Goal: Information Seeking & Learning: Learn about a topic

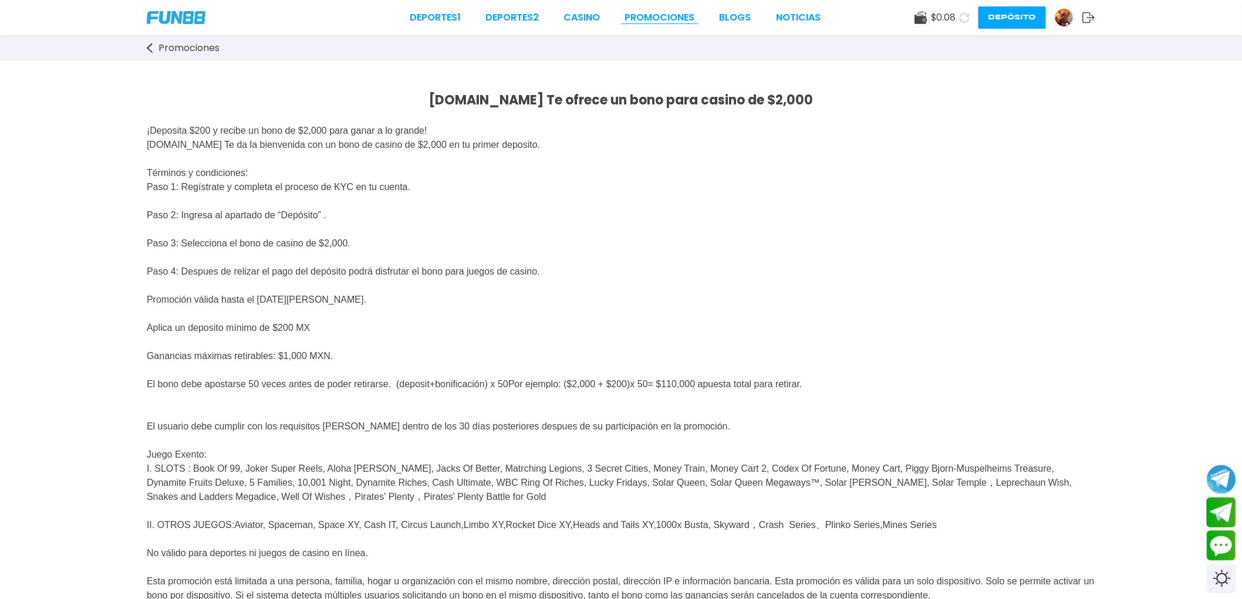
click at [650, 14] on link "Promociones" at bounding box center [660, 18] width 70 height 14
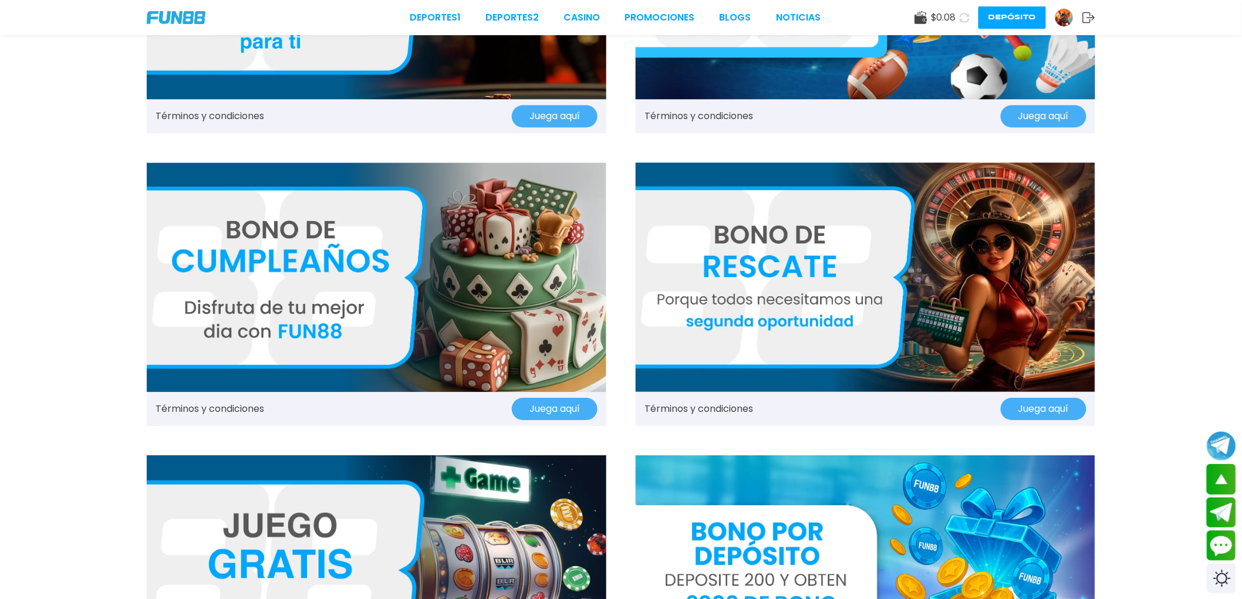
scroll to position [1370, 0]
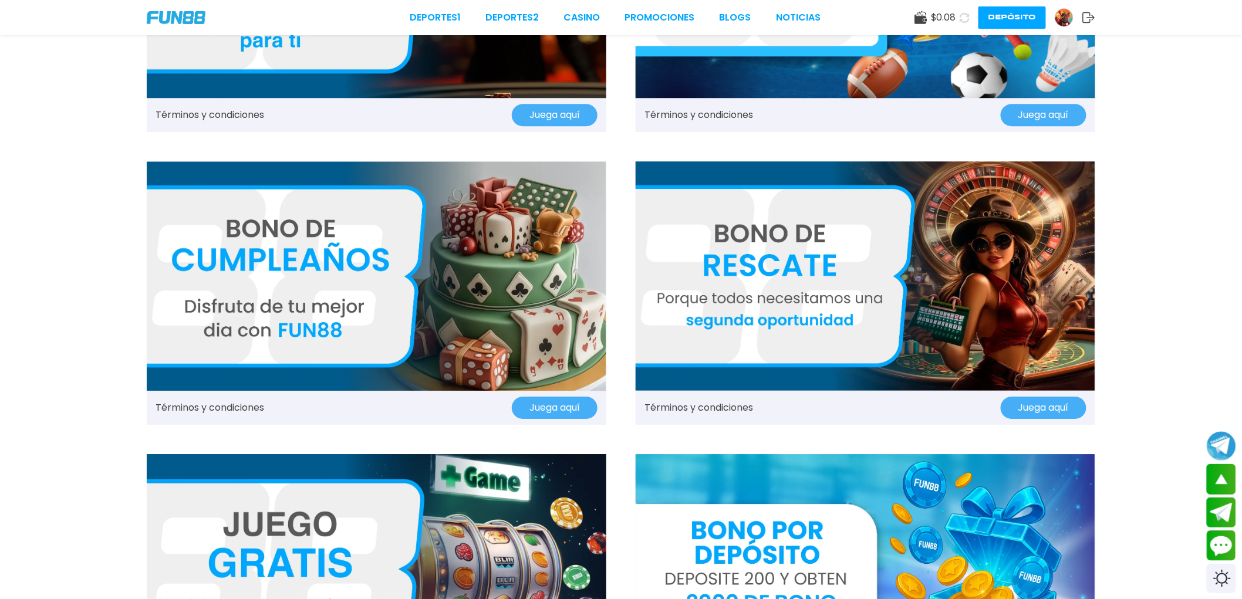
click at [227, 406] on link "Términos y condiciones" at bounding box center [210, 408] width 109 height 14
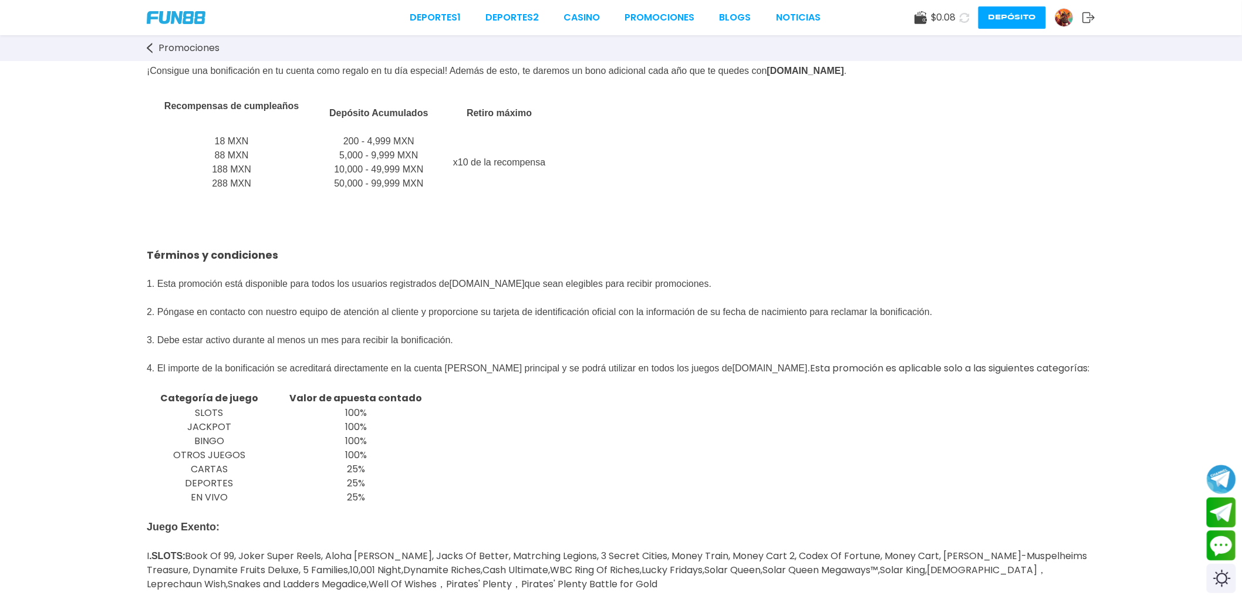
scroll to position [130, 0]
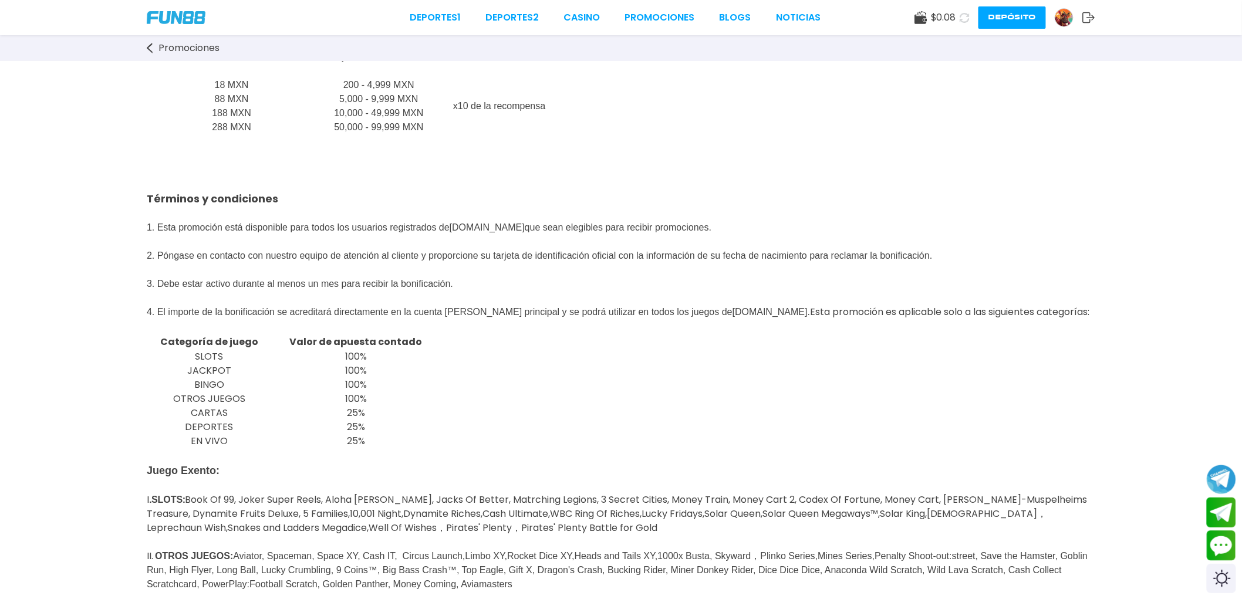
click at [86, 244] on div "[PERSON_NAME] de cumpleaños ¡Consigue una bonificación en tu cuenta como regalo…" at bounding box center [621, 389] width 1242 height 916
click at [135, 165] on div "[PERSON_NAME] de cumpleaños ¡Consigue una bonificación en tu cuenta como regalo…" at bounding box center [621, 389] width 1242 height 916
click at [791, 209] on div "[PERSON_NAME] de cumpleaños ¡Consigue una bonificación en tu cuenta como regalo…" at bounding box center [621, 389] width 1242 height 916
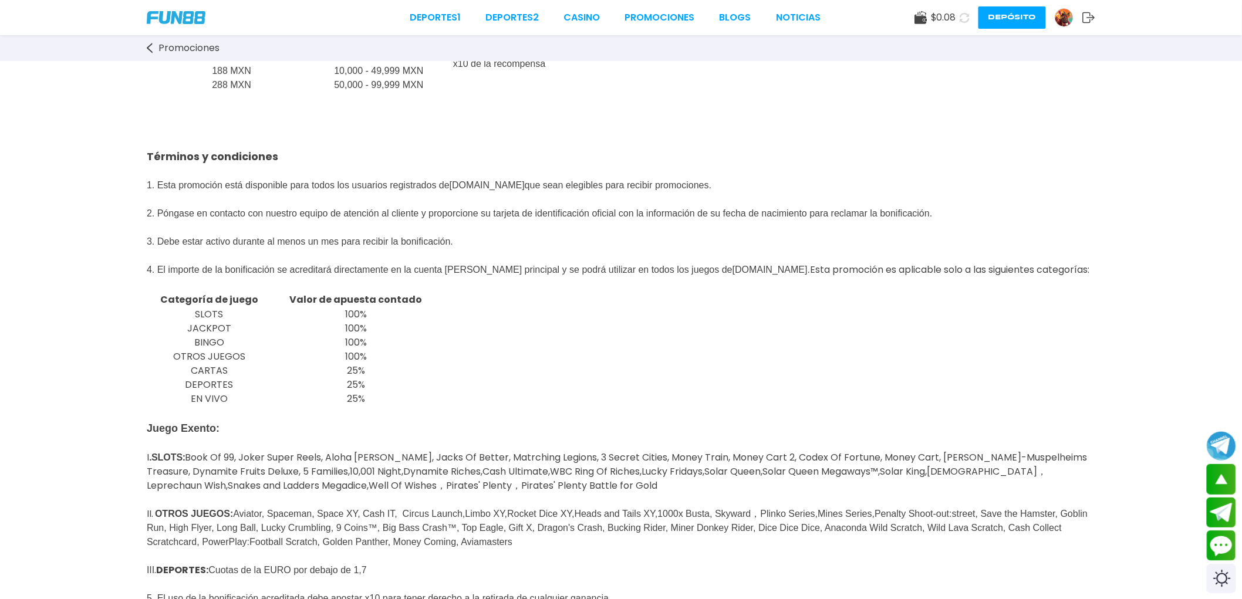
scroll to position [195, 0]
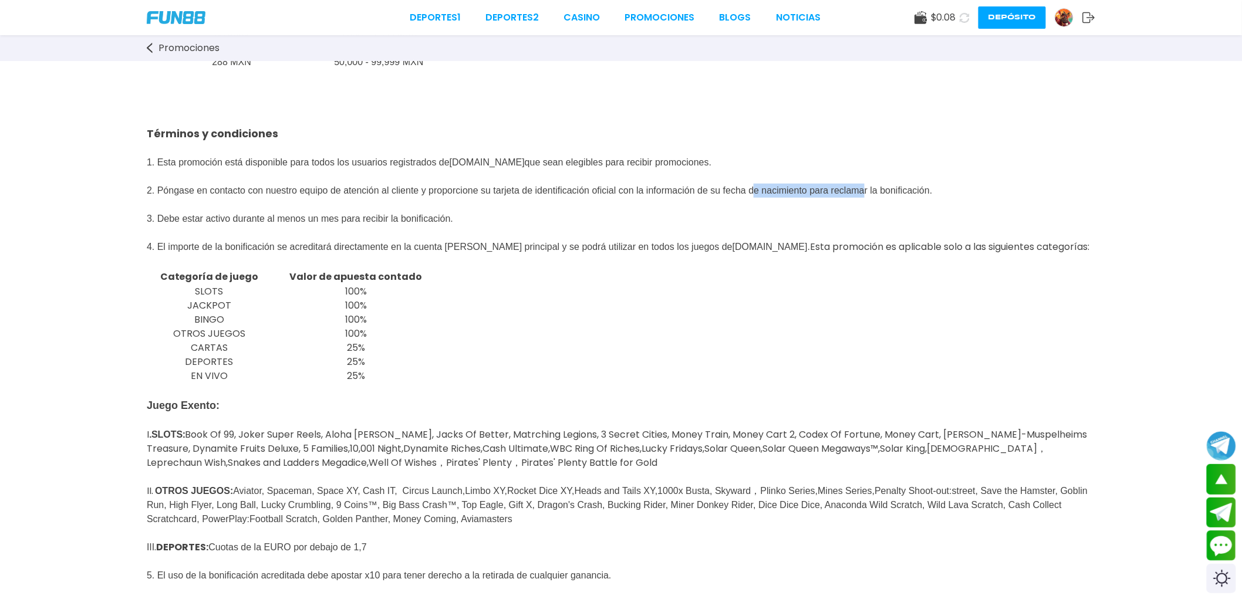
drag, startPoint x: 959, startPoint y: 201, endPoint x: 832, endPoint y: 201, distance: 127.4
click at [832, 201] on span "que sean elegibles para recibir promociones. 2. Póngase en contacto con nuestro…" at bounding box center [540, 204] width 786 height 95
click at [815, 204] on div "[PERSON_NAME] de cumpleaños ¡Consigue una bonificación en tu cuenta como regalo…" at bounding box center [621, 324] width 1242 height 916
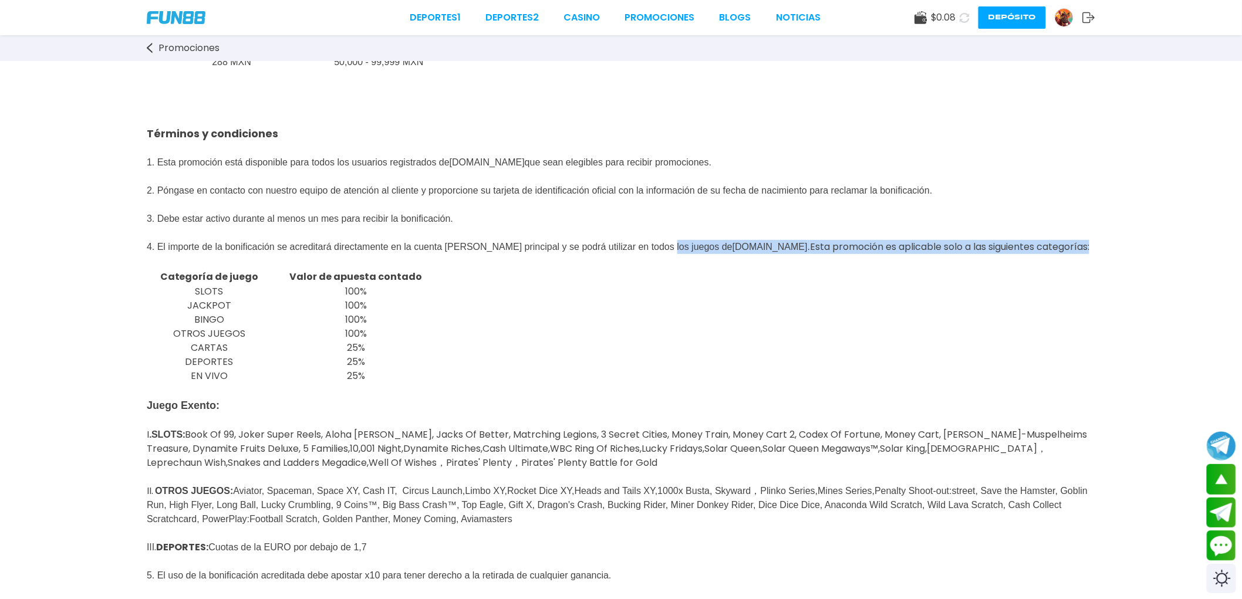
drag, startPoint x: 732, startPoint y: 252, endPoint x: 828, endPoint y: 265, distance: 97.1
click at [828, 265] on div "[PERSON_NAME] de cumpleaños ¡Consigue una bonificación en tu cuenta como regalo…" at bounding box center [621, 324] width 1242 height 916
click at [825, 250] on div "[PERSON_NAME] de cumpleaños ¡Consigue una bonificación en tu cuenta como regalo…" at bounding box center [621, 324] width 1242 height 916
drag, startPoint x: 825, startPoint y: 250, endPoint x: 772, endPoint y: 255, distance: 53.7
click at [772, 255] on div "[PERSON_NAME] de cumpleaños ¡Consigue una bonificación en tu cuenta como regalo…" at bounding box center [621, 324] width 1242 height 916
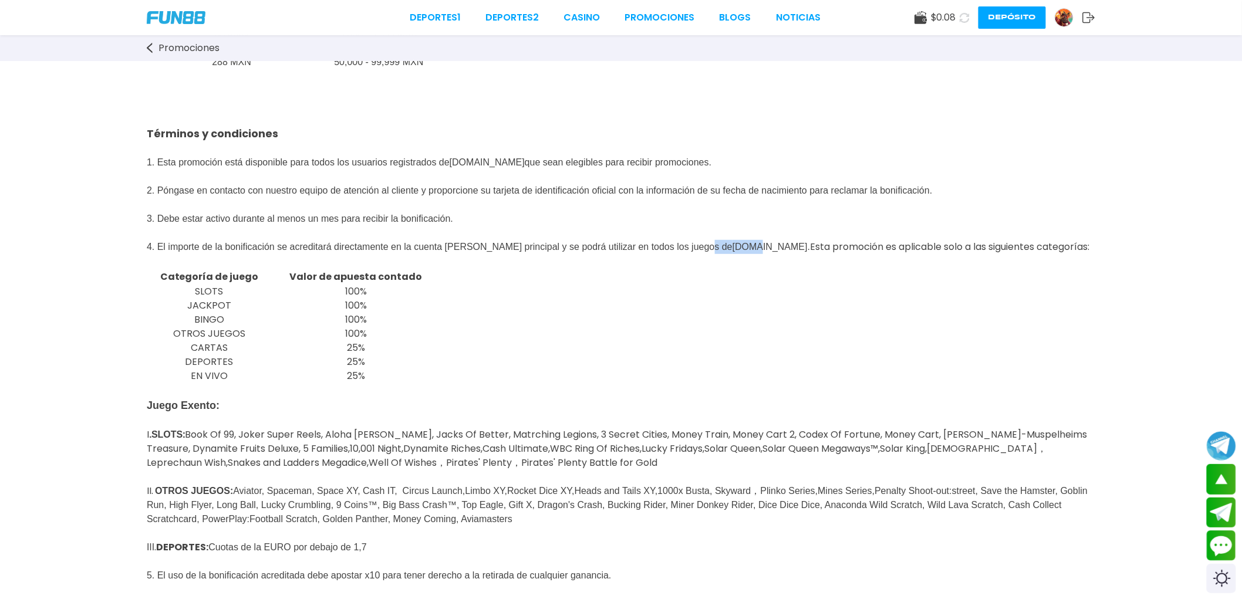
click at [772, 252] on span "que sean elegibles para recibir promociones. 2. Póngase en contacto con nuestro…" at bounding box center [540, 204] width 786 height 95
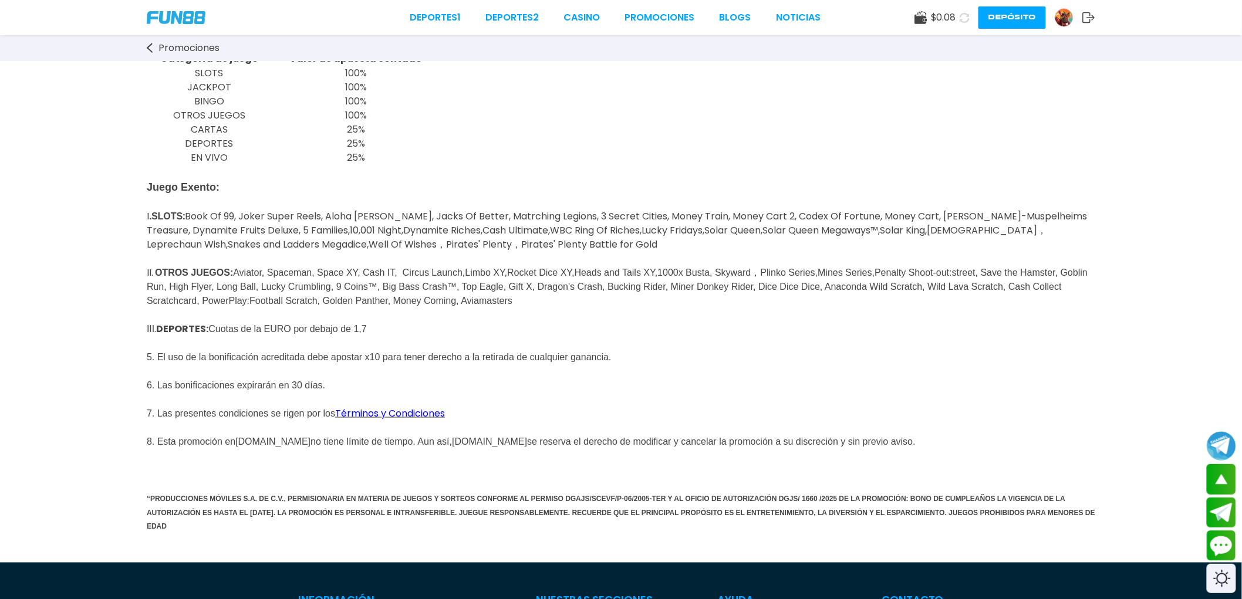
scroll to position [391, 0]
